Goal: Task Accomplishment & Management: Complete application form

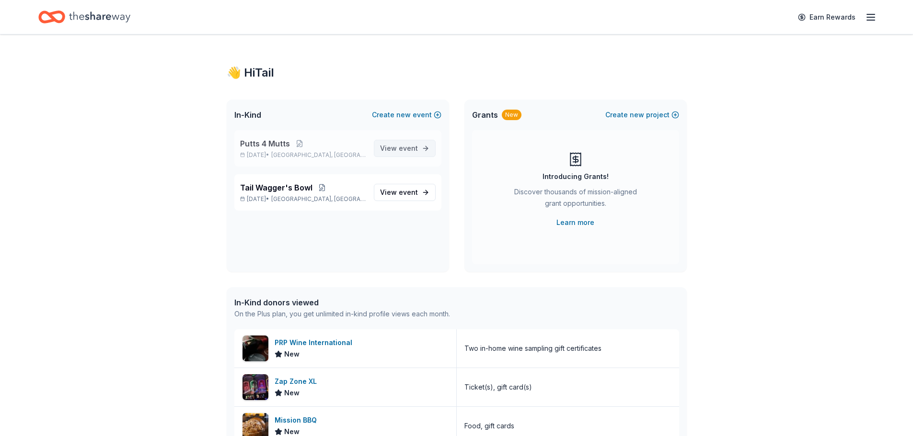
click at [414, 148] on span "event" at bounding box center [408, 148] width 19 height 8
click at [396, 194] on span "View event" at bounding box center [399, 192] width 38 height 11
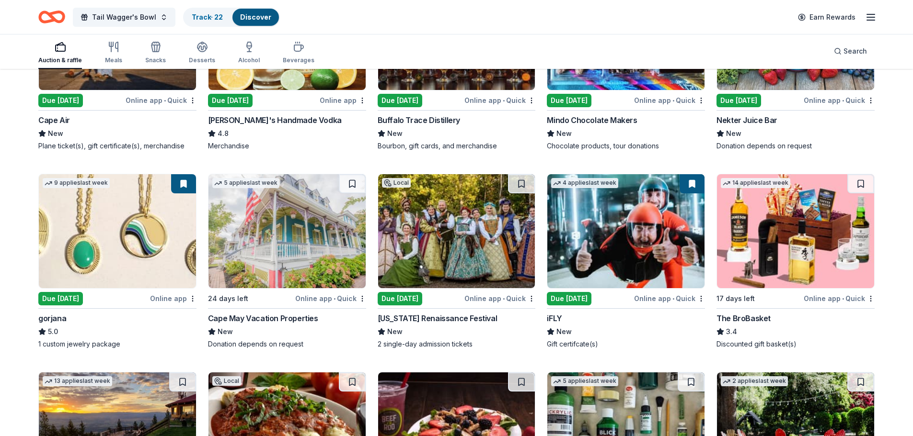
scroll to position [2091, 0]
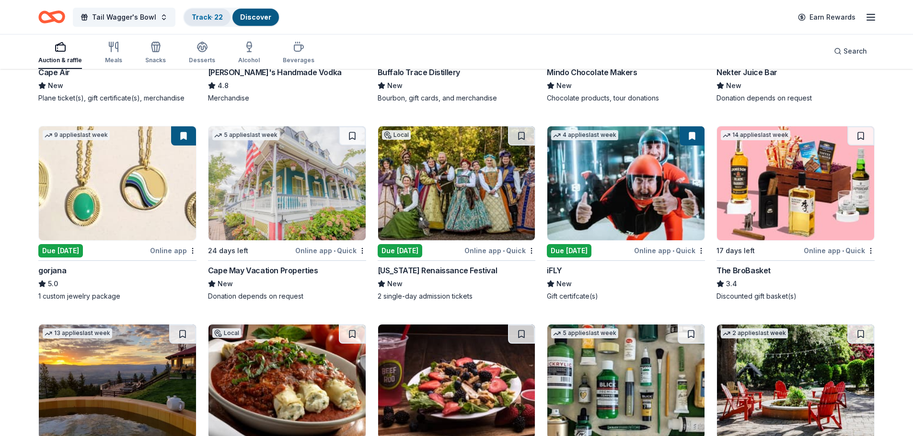
click at [212, 16] on link "Track · 22" at bounding box center [207, 17] width 31 height 8
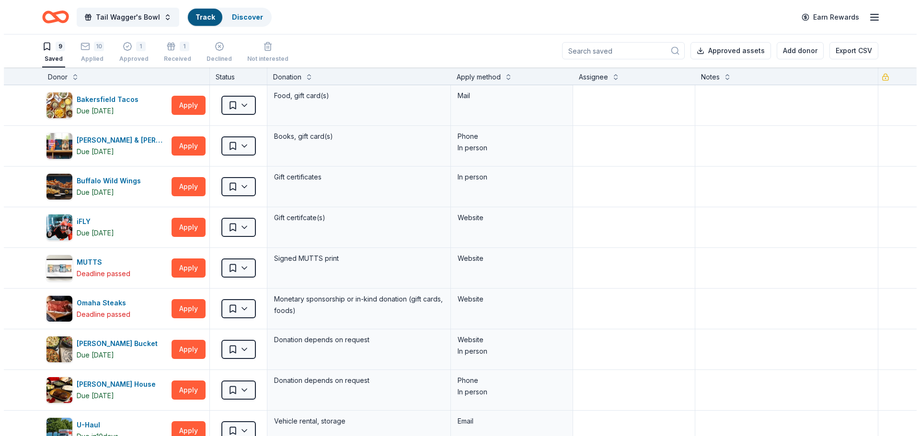
scroll to position [0, 0]
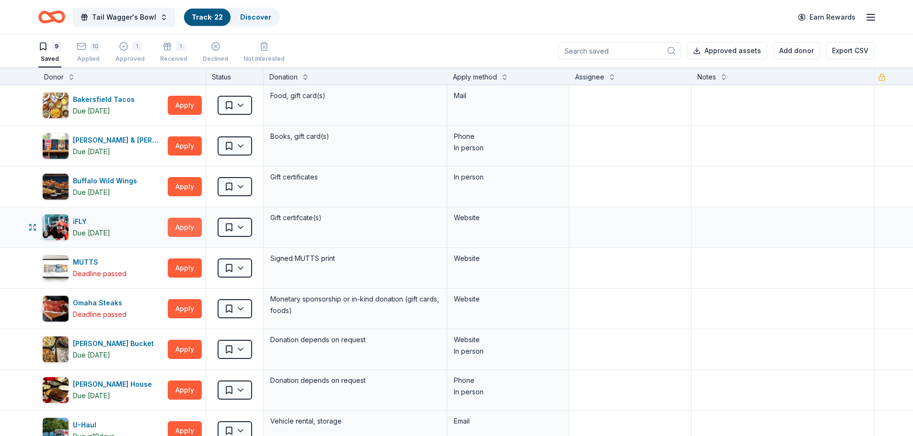
click at [187, 226] on button "Apply" at bounding box center [185, 227] width 34 height 19
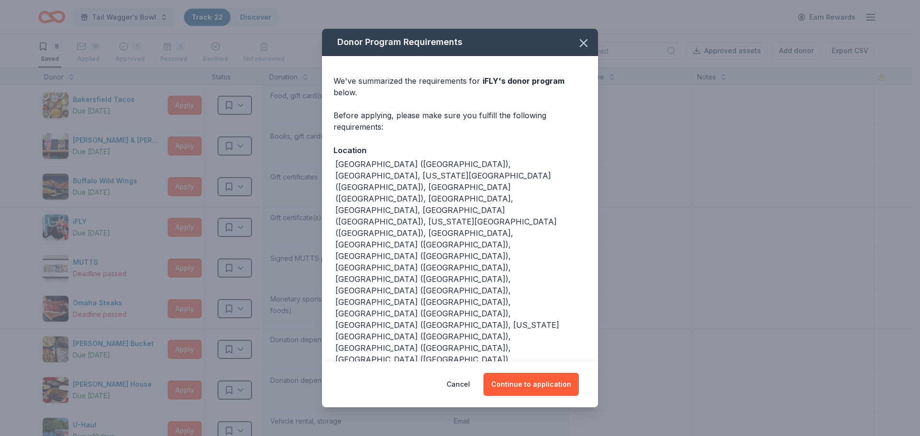
click at [365, 402] on button "Store locator" at bounding box center [358, 407] width 51 height 11
click at [527, 373] on button "Continue to application" at bounding box center [530, 384] width 95 height 23
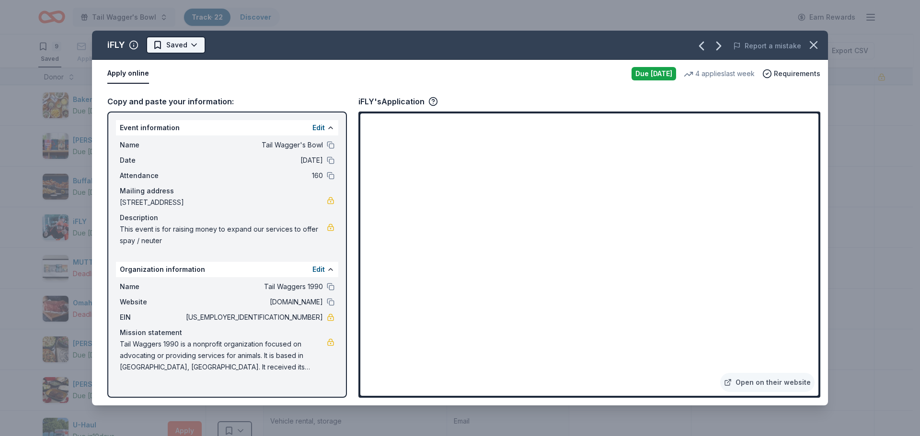
click at [174, 43] on html "Tail Wagger's Bowl Track · 22 Discover Earn Rewards 9 Saved 10 Applied 1 Approv…" at bounding box center [460, 218] width 920 height 436
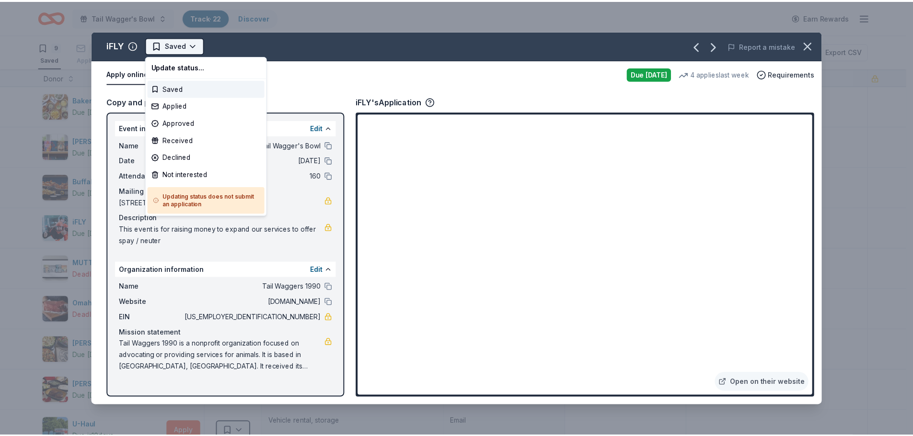
scroll to position [0, 0]
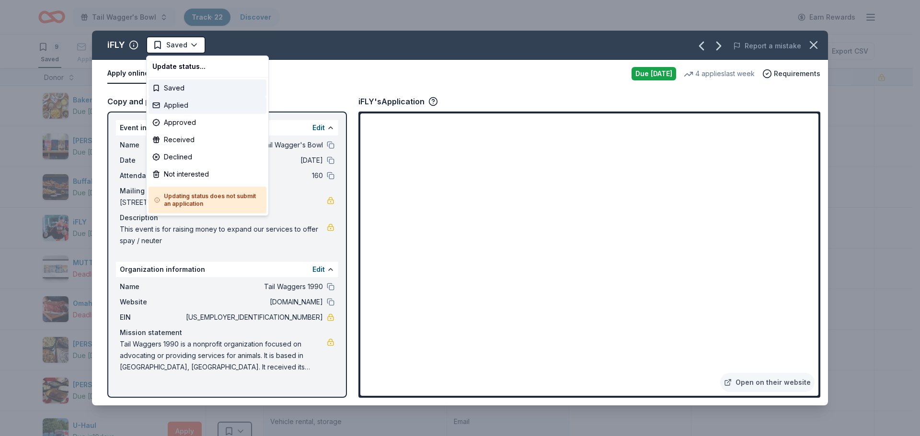
click at [175, 108] on div "Applied" at bounding box center [208, 105] width 118 height 17
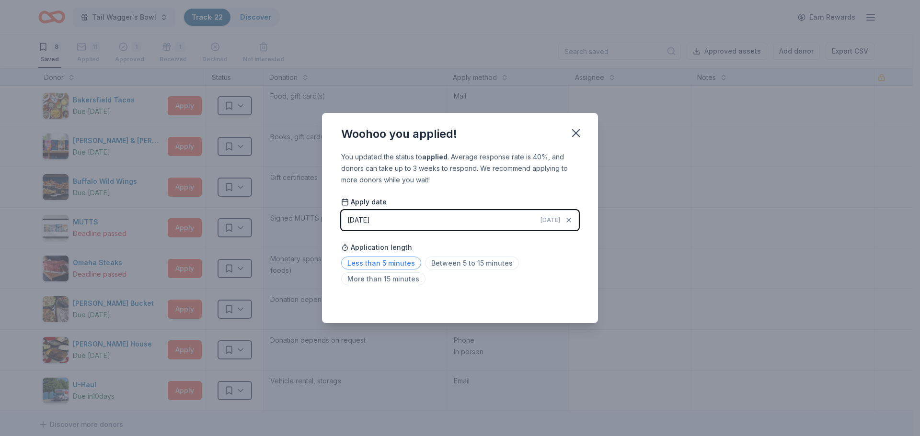
click at [375, 259] on span "Less than 5 minutes" at bounding box center [381, 263] width 80 height 13
click at [578, 134] on icon "button" at bounding box center [575, 132] width 13 height 13
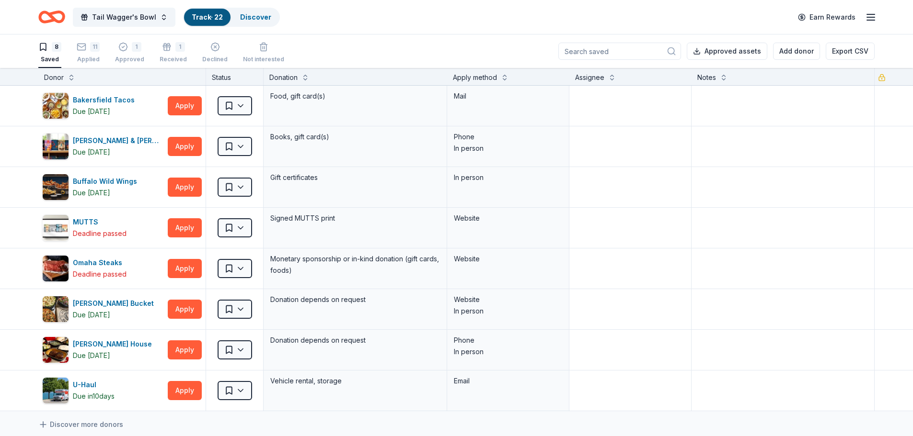
click at [47, 51] on icon "button" at bounding box center [43, 47] width 10 height 10
click at [255, 19] on link "Discover" at bounding box center [255, 17] width 31 height 8
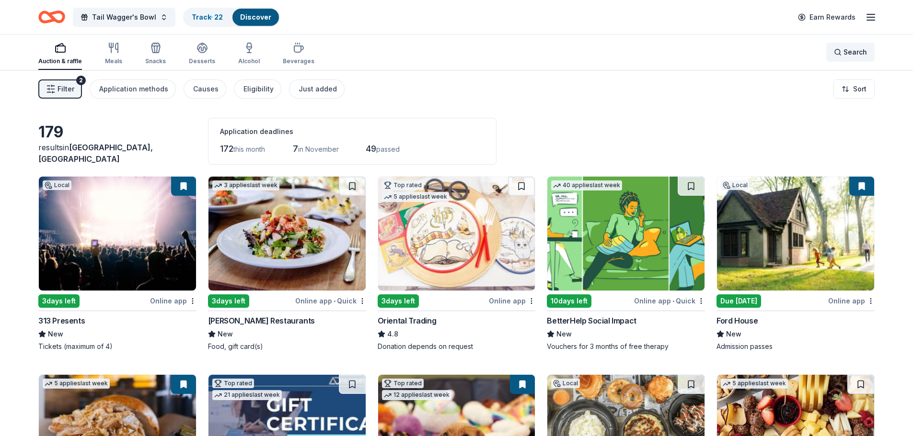
click at [848, 54] on span "Search" at bounding box center [854, 51] width 23 height 11
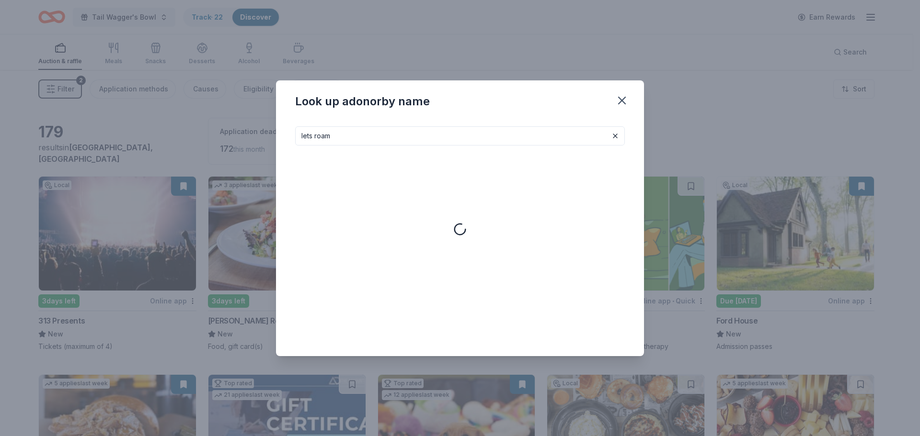
type input "lets roam"
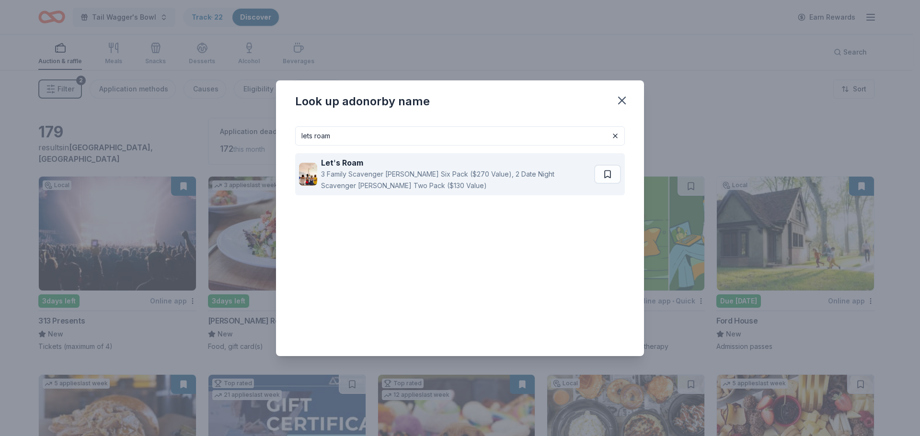
click at [333, 163] on strong "Let" at bounding box center [327, 163] width 12 height 10
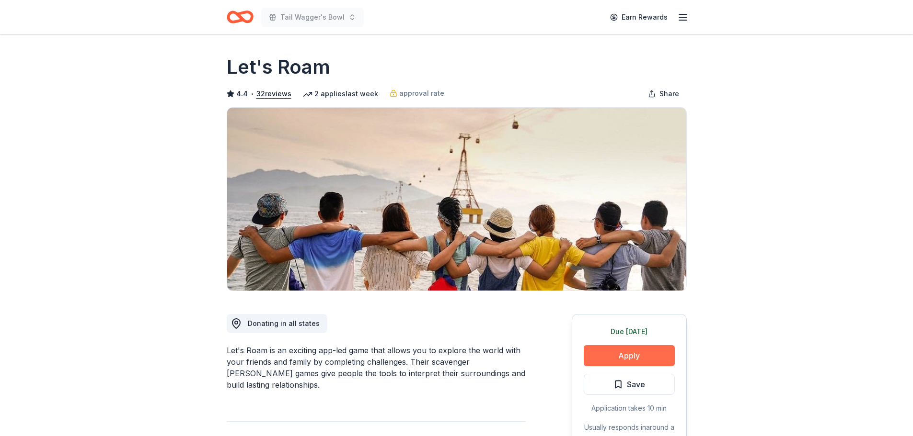
click at [645, 358] on button "Apply" at bounding box center [629, 355] width 91 height 21
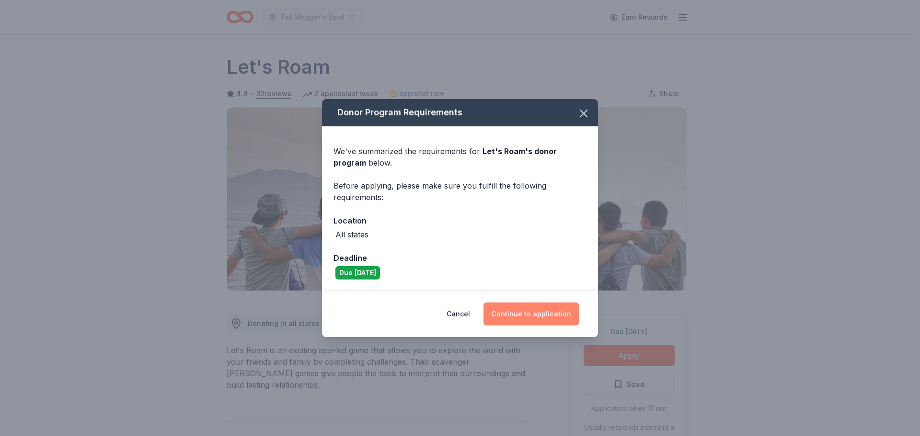
click at [521, 315] on button "Continue to application" at bounding box center [530, 314] width 95 height 23
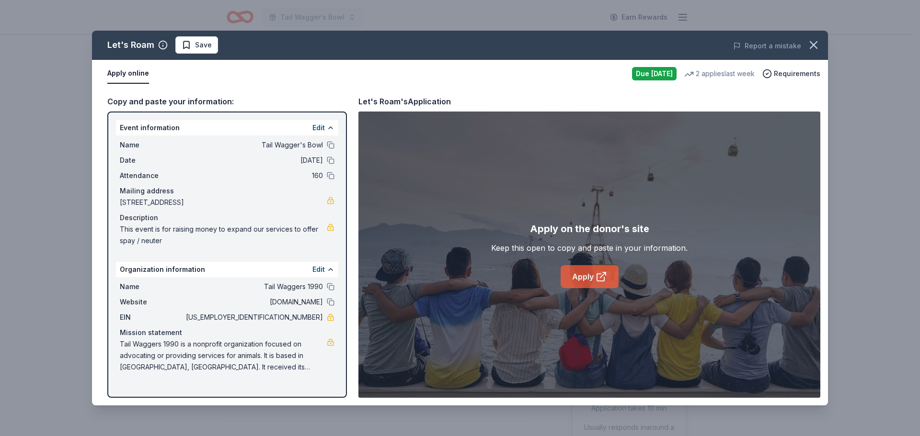
click at [588, 281] on link "Apply" at bounding box center [590, 276] width 58 height 23
